Goal: Task Accomplishment & Management: Use online tool/utility

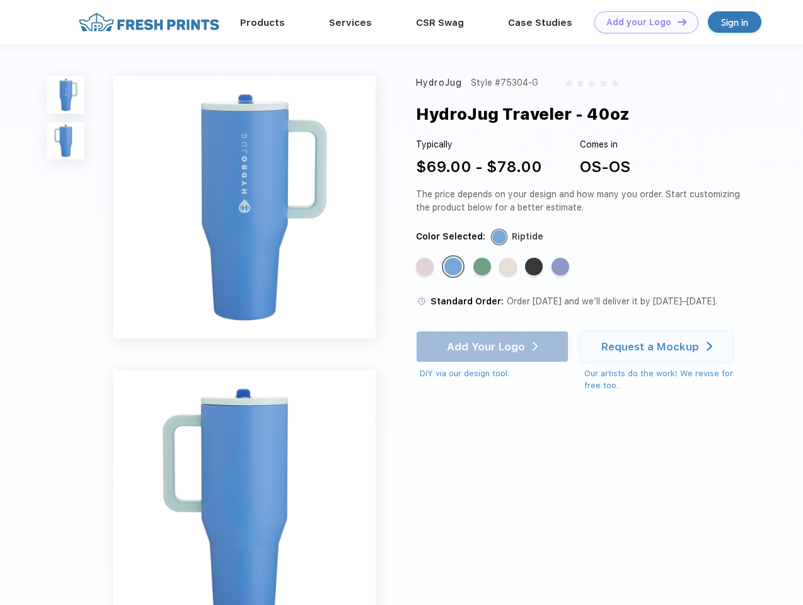
click at [641, 22] on link "Add your Logo Design Tool" at bounding box center [646, 22] width 104 height 22
click at [0, 0] on div "Design Tool" at bounding box center [0, 0] width 0 height 0
click at [676, 21] on link "Add your Logo Design Tool" at bounding box center [646, 22] width 104 height 22
click at [66, 94] on img at bounding box center [65, 94] width 37 height 37
click at [66, 141] on img at bounding box center [65, 140] width 37 height 37
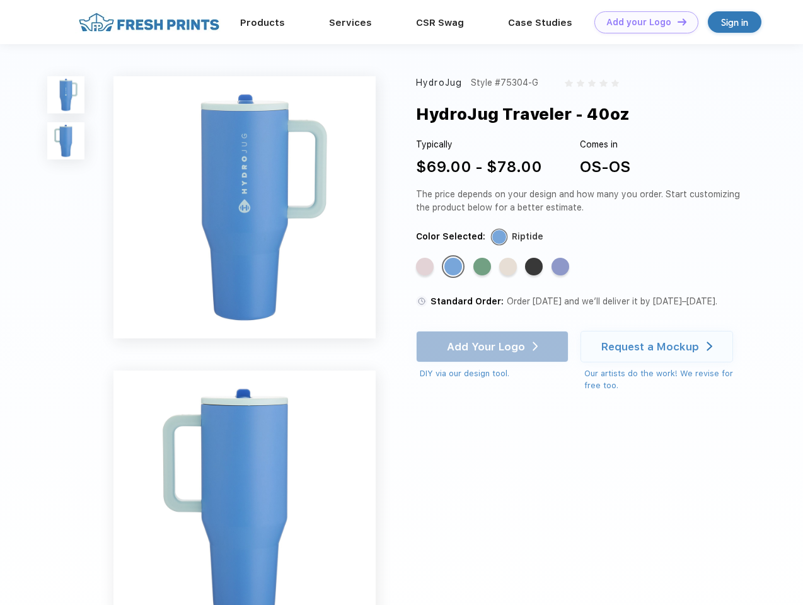
click at [426, 267] on div "Standard Color" at bounding box center [425, 267] width 18 height 18
click at [454, 267] on div "Standard Color" at bounding box center [453, 267] width 18 height 18
click at [483, 267] on div "Standard Color" at bounding box center [482, 267] width 18 height 18
click at [509, 267] on div "Standard Color" at bounding box center [508, 267] width 18 height 18
click at [535, 267] on div "Standard Color" at bounding box center [534, 267] width 18 height 18
